Goal: Task Accomplishment & Management: Use online tool/utility

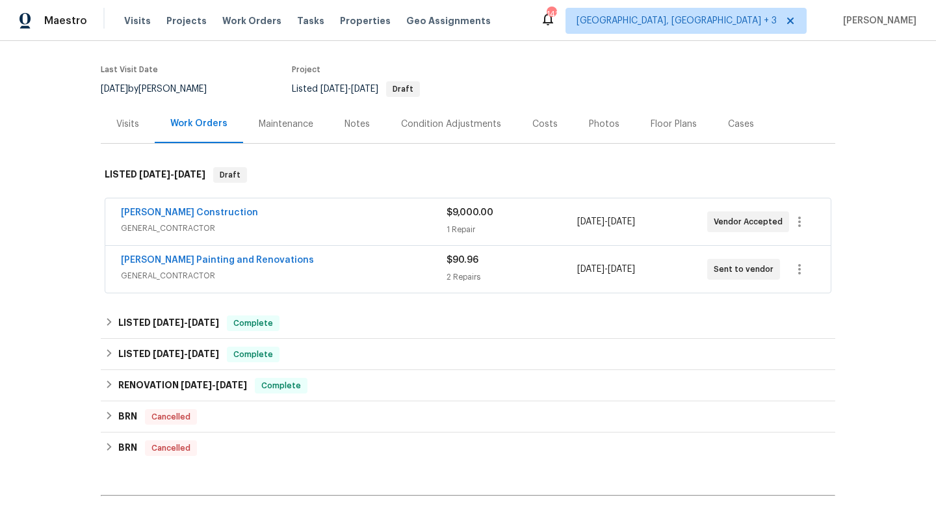
scroll to position [96, 0]
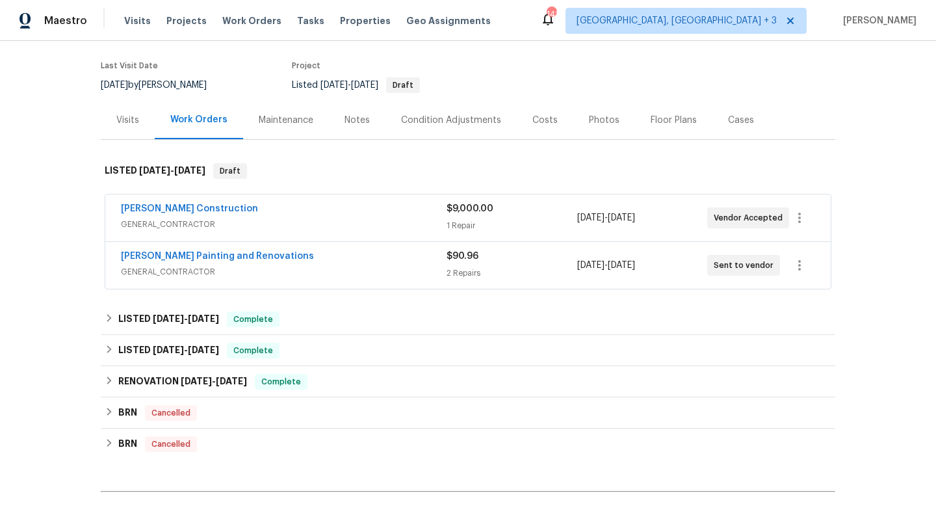
click at [370, 202] on div "[PERSON_NAME] Construction" at bounding box center [284, 210] width 326 height 16
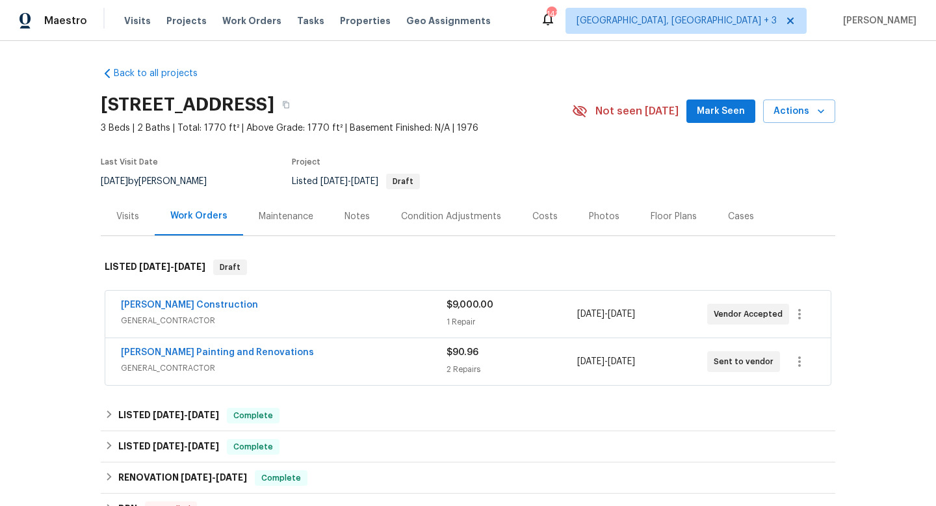
click at [296, 301] on div "[PERSON_NAME] Construction" at bounding box center [284, 306] width 326 height 16
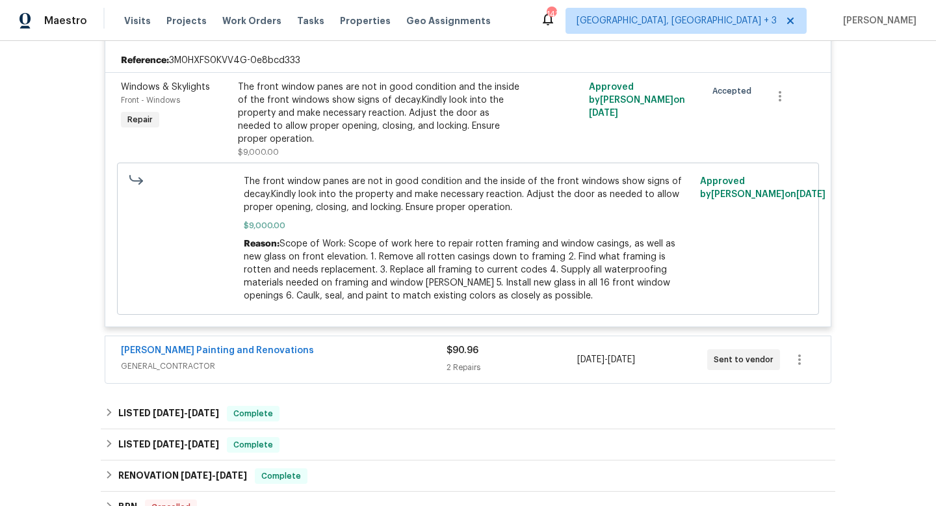
scroll to position [338, 0]
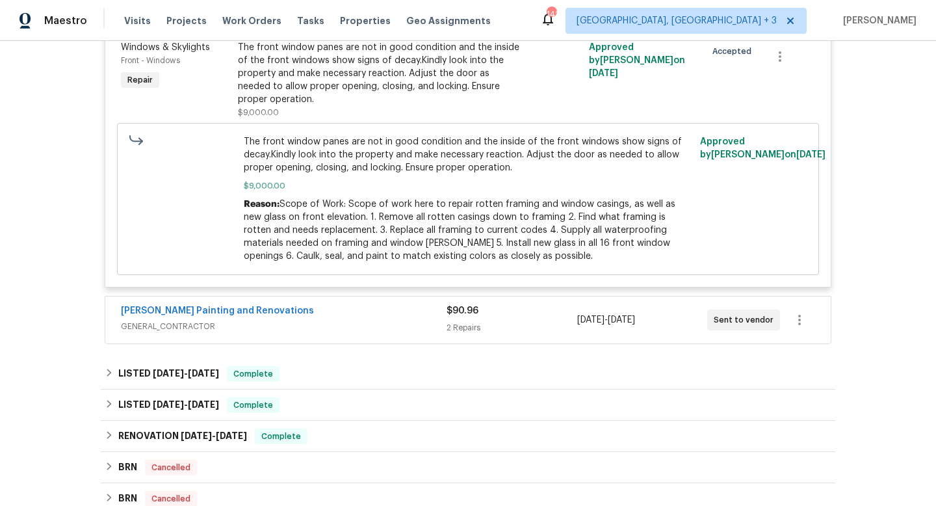
click at [400, 322] on span "GENERAL_CONTRACTOR" at bounding box center [284, 326] width 326 height 13
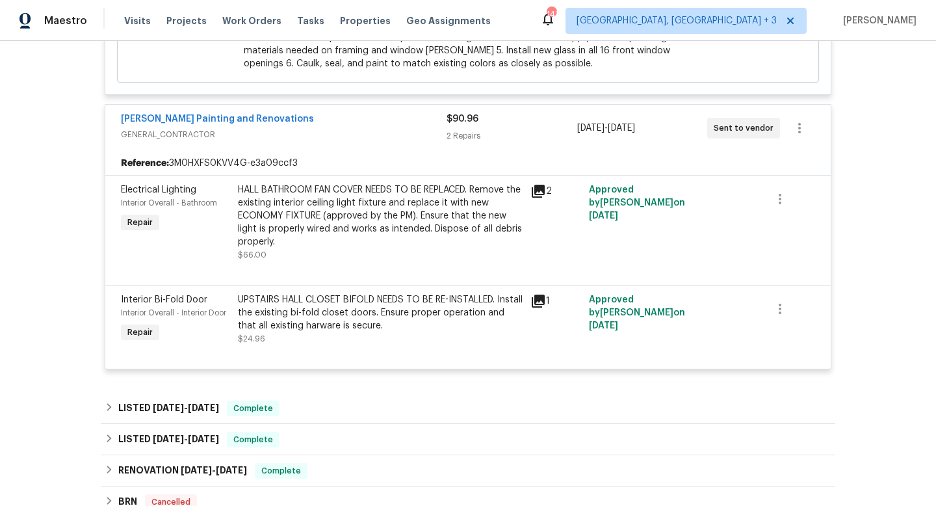
scroll to position [571, 0]
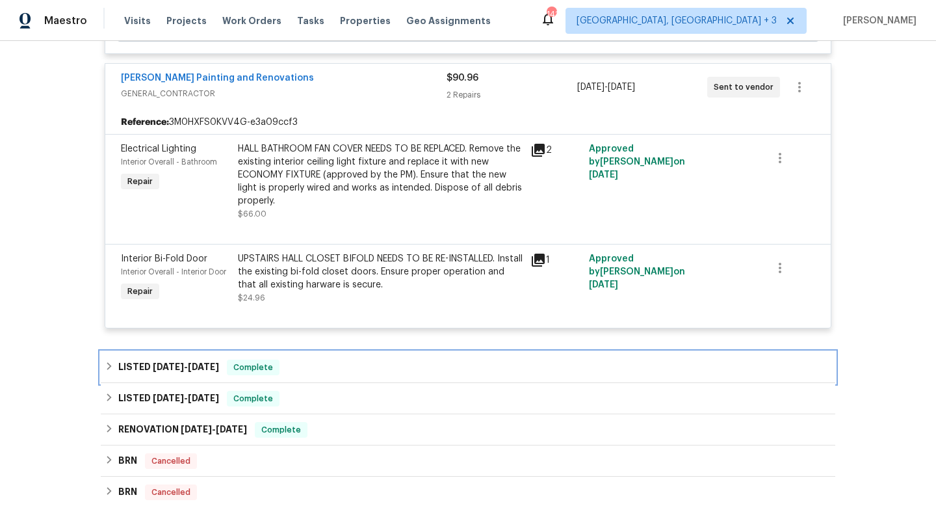
click at [385, 355] on div "LISTED 9/20/24 - 9/23/24 Complete" at bounding box center [468, 367] width 734 height 31
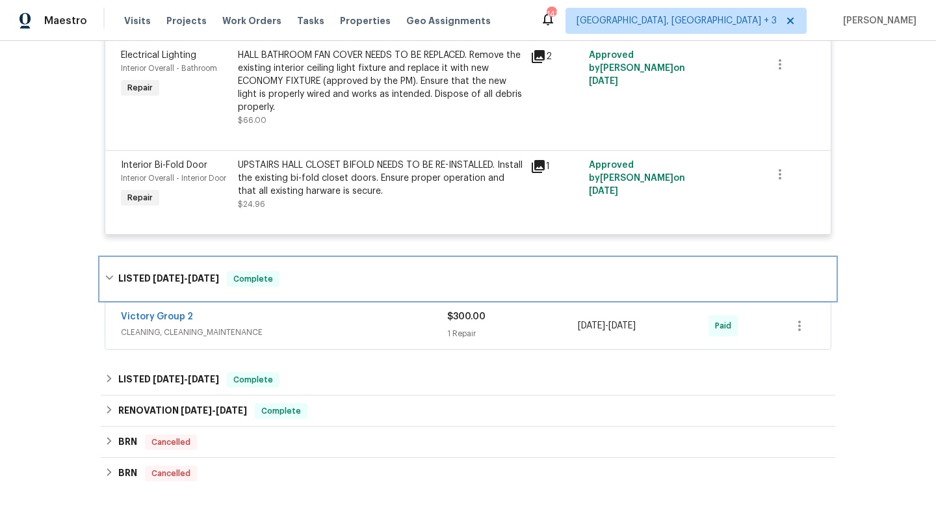
scroll to position [672, 0]
